Goal: Information Seeking & Learning: Find specific fact

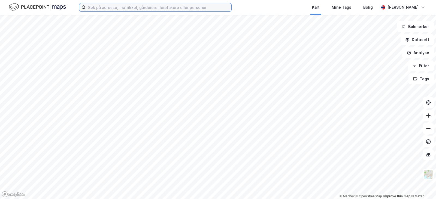
click at [126, 10] on input at bounding box center [158, 7] width 145 height 8
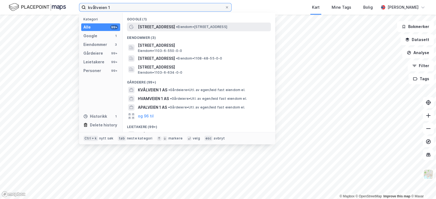
type input "kvålveien 1"
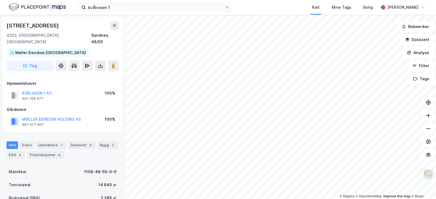
click at [430, 172] on img at bounding box center [428, 174] width 10 height 10
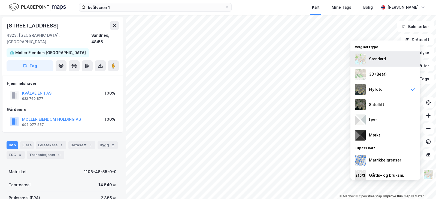
click at [389, 62] on div "Standard" at bounding box center [385, 58] width 70 height 15
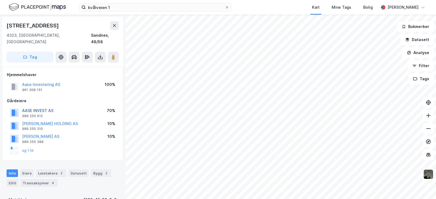
click at [0, 0] on button "AASE INVEST AS" at bounding box center [0, 0] width 0 height 0
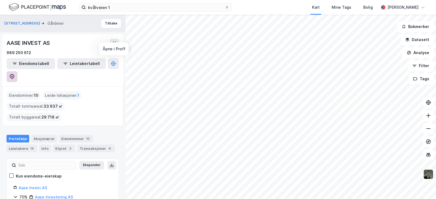
click at [15, 74] on icon at bounding box center [11, 76] width 5 height 5
